Goal: Navigation & Orientation: Find specific page/section

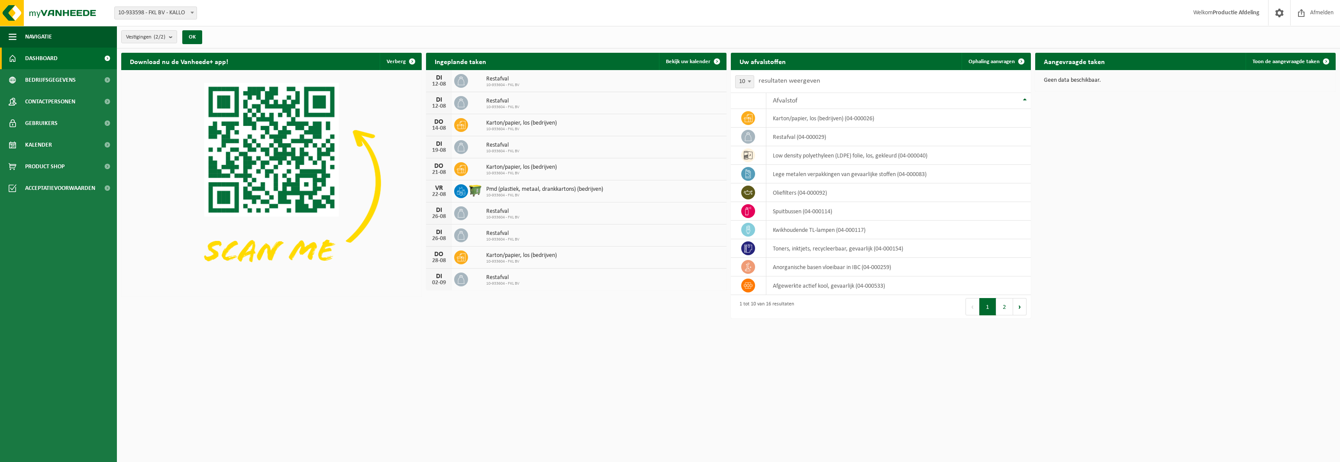
click at [84, 438] on ul "Navigatie Afmelden Dashboard Bedrijfsgegevens Contactpersonen Gebruikers Kalend…" at bounding box center [58, 244] width 117 height 436
click at [85, 440] on ul "Navigatie Afmelden Dashboard Bedrijfsgegevens Contactpersonen Gebruikers Kalend…" at bounding box center [58, 244] width 117 height 436
click at [153, 429] on html "Vestiging: 10-933598 - FKL BV - KALLO 10-933604 - FKL BV - KALLO 10-933598 - FK…" at bounding box center [670, 231] width 1340 height 462
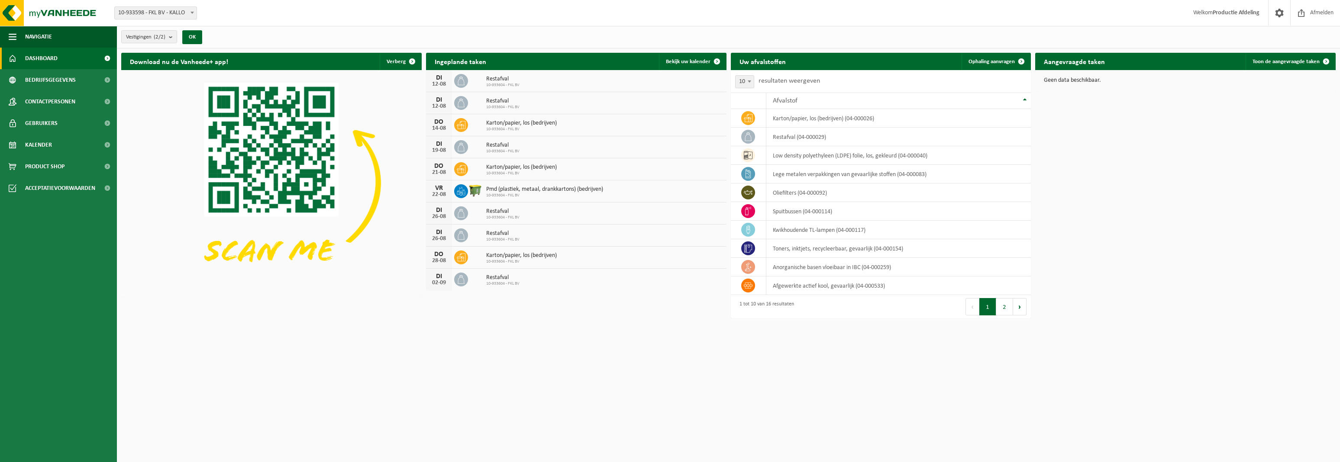
click at [62, 63] on link "Dashboard" at bounding box center [58, 59] width 117 height 22
click at [55, 103] on span "Contactpersonen" at bounding box center [50, 102] width 50 height 22
